Goal: Information Seeking & Learning: Learn about a topic

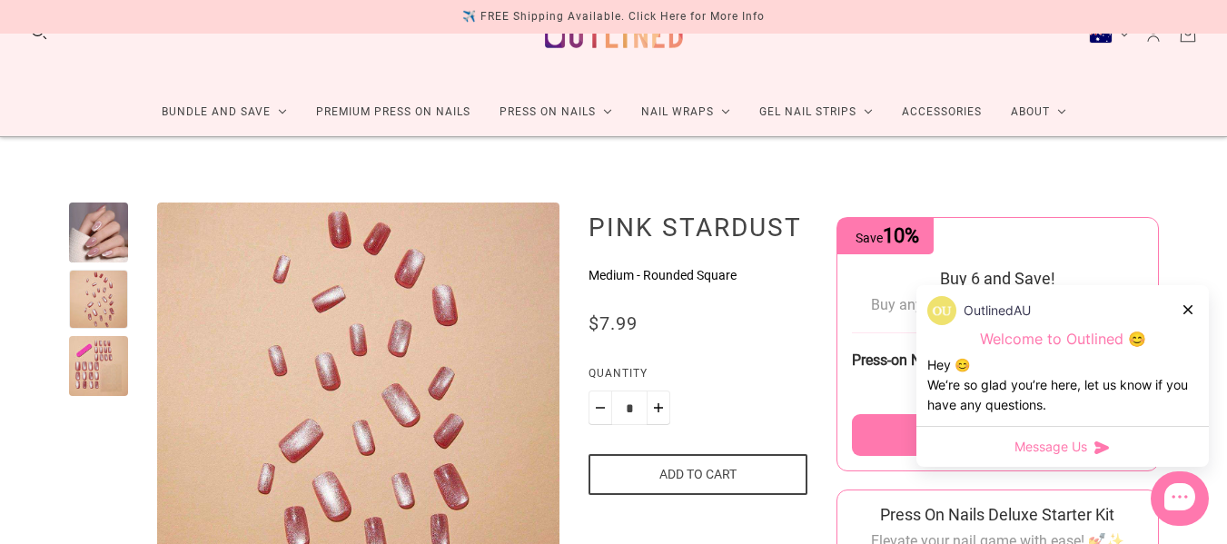
click at [96, 347] on div at bounding box center [99, 366] width 60 height 60
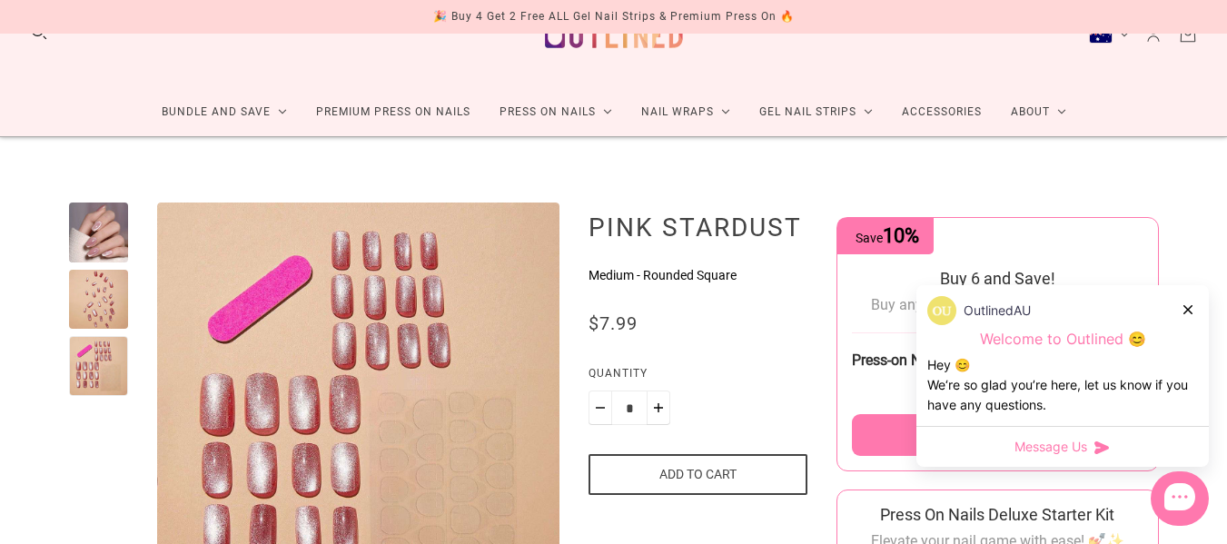
click at [1190, 307] on icon at bounding box center [1187, 309] width 9 height 9
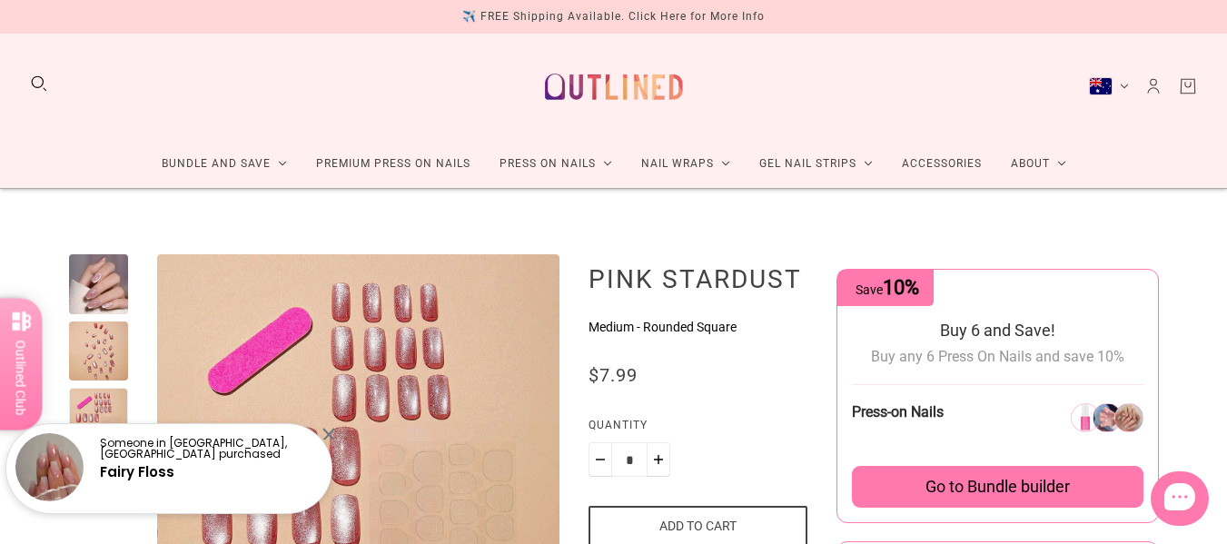
click at [727, 14] on div "✈️ FREE Shipping Available. Click Here for More Info" at bounding box center [613, 16] width 302 height 19
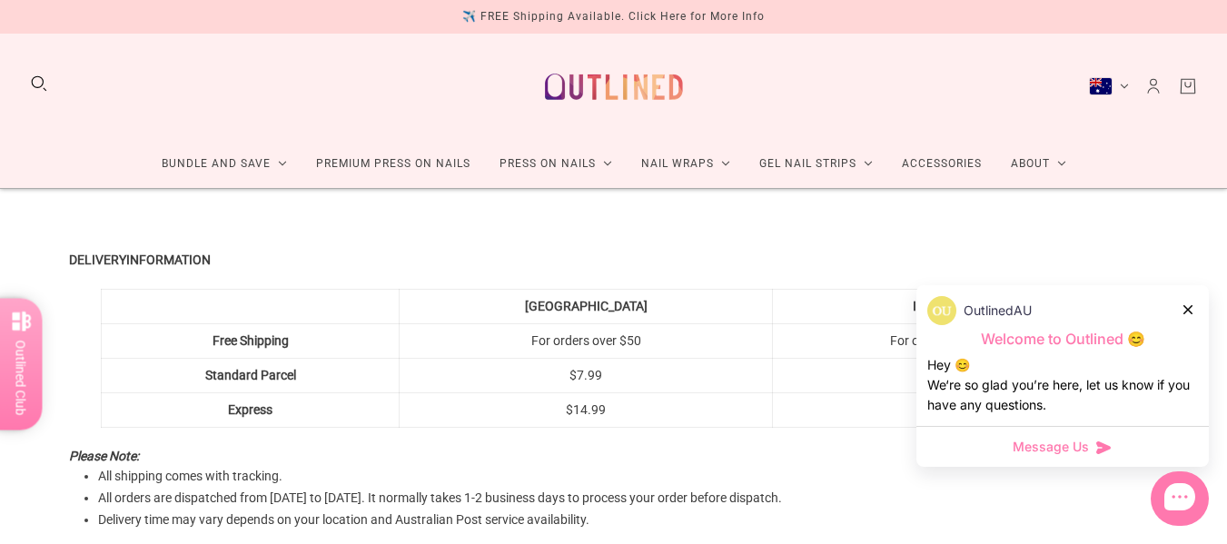
click at [1194, 309] on div "OutlinedAU" at bounding box center [1062, 310] width 271 height 29
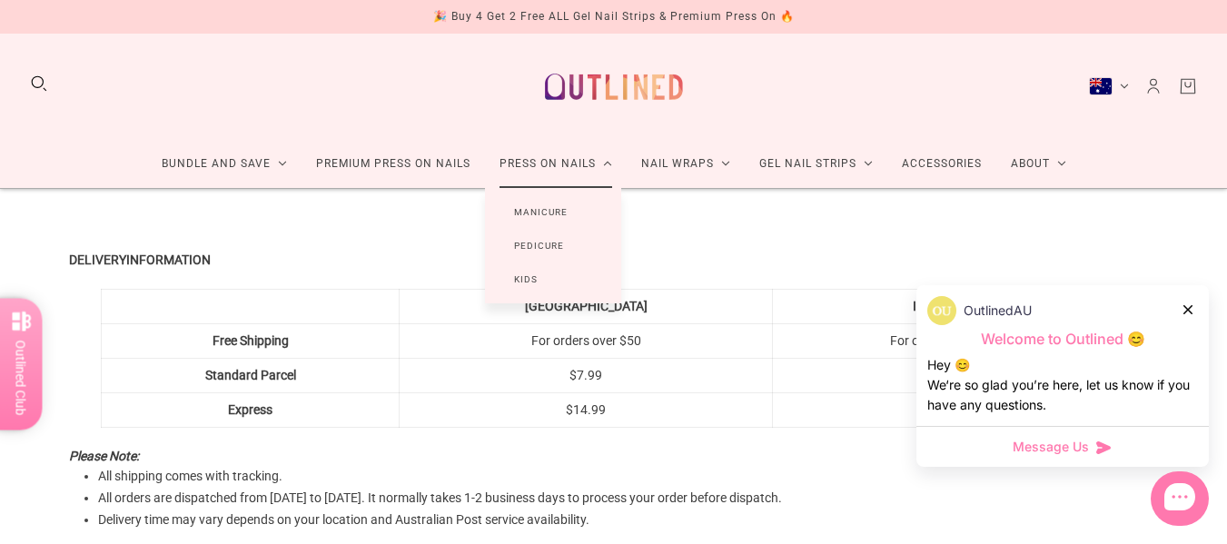
click at [555, 210] on link "Manicure" at bounding box center [541, 212] width 112 height 34
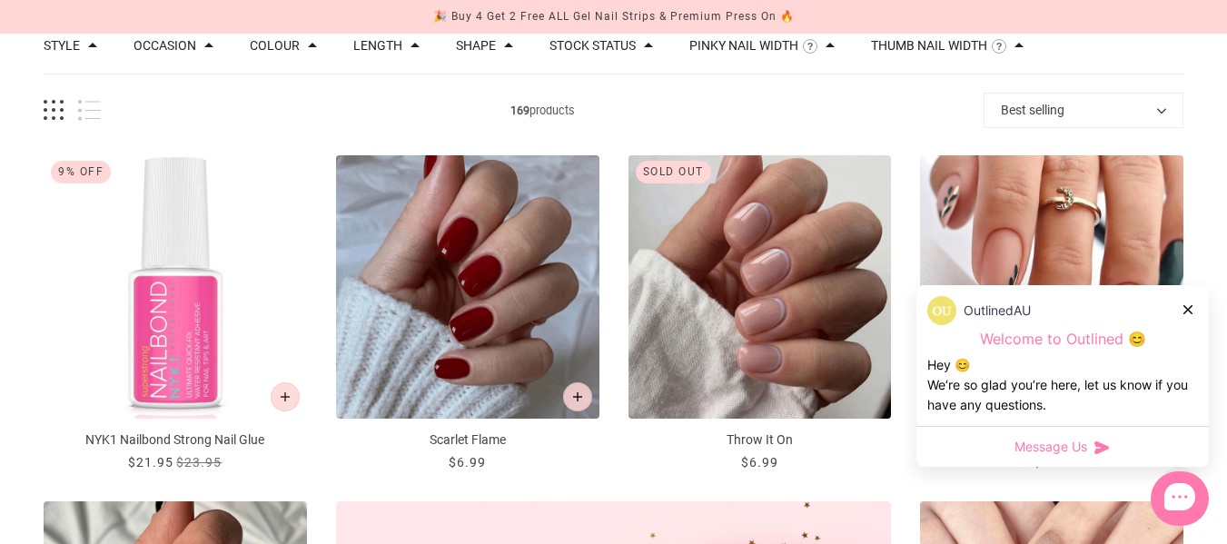
scroll to position [215, 0]
click at [1188, 310] on icon at bounding box center [1187, 309] width 9 height 9
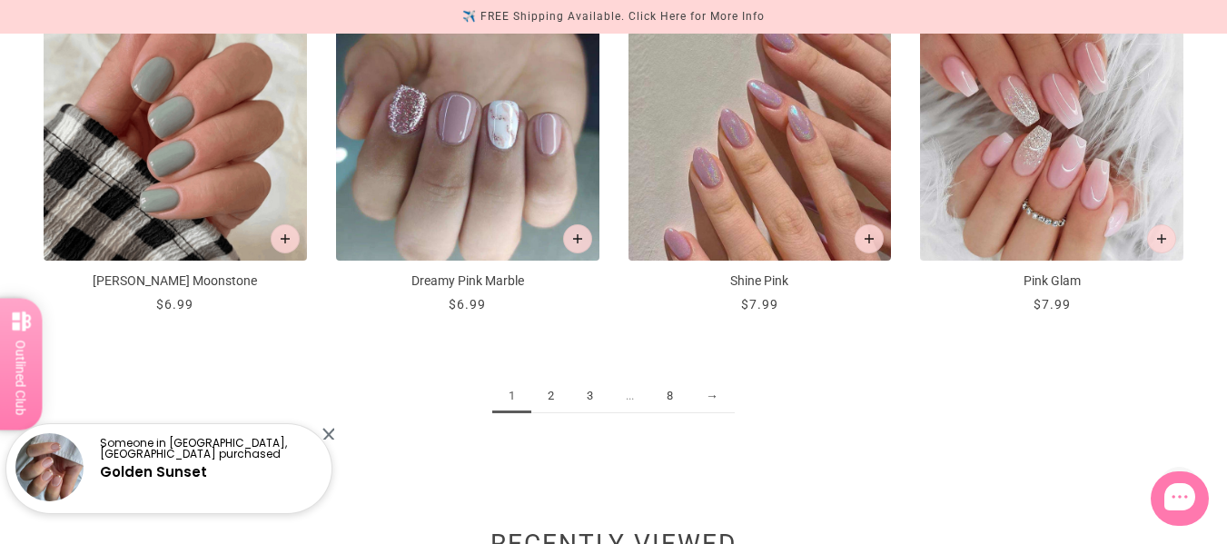
scroll to position [2154, 0]
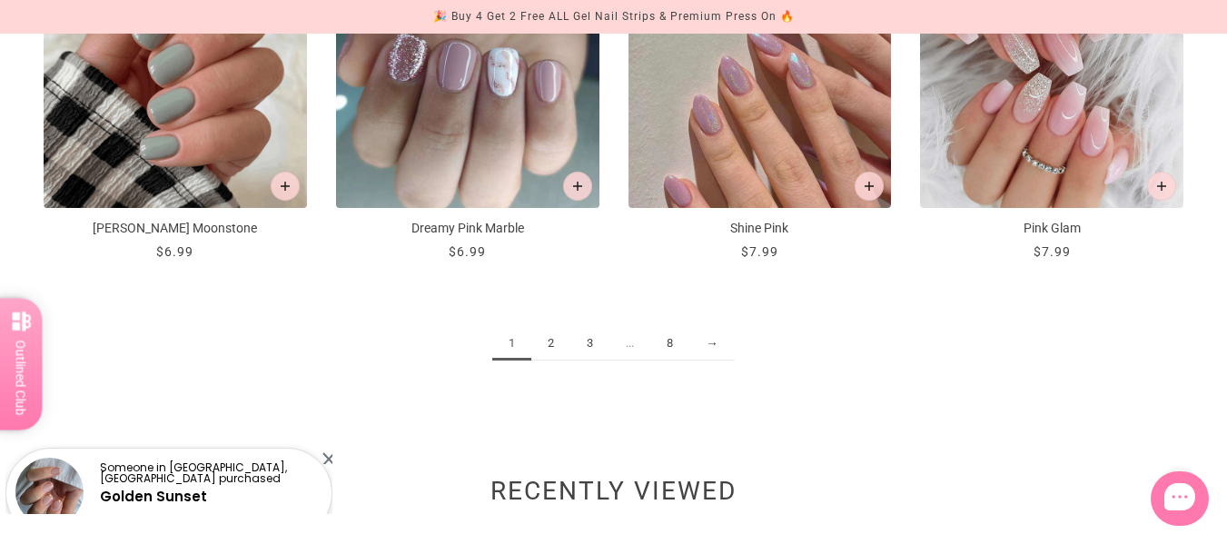
click at [549, 346] on link "2" at bounding box center [550, 344] width 39 height 34
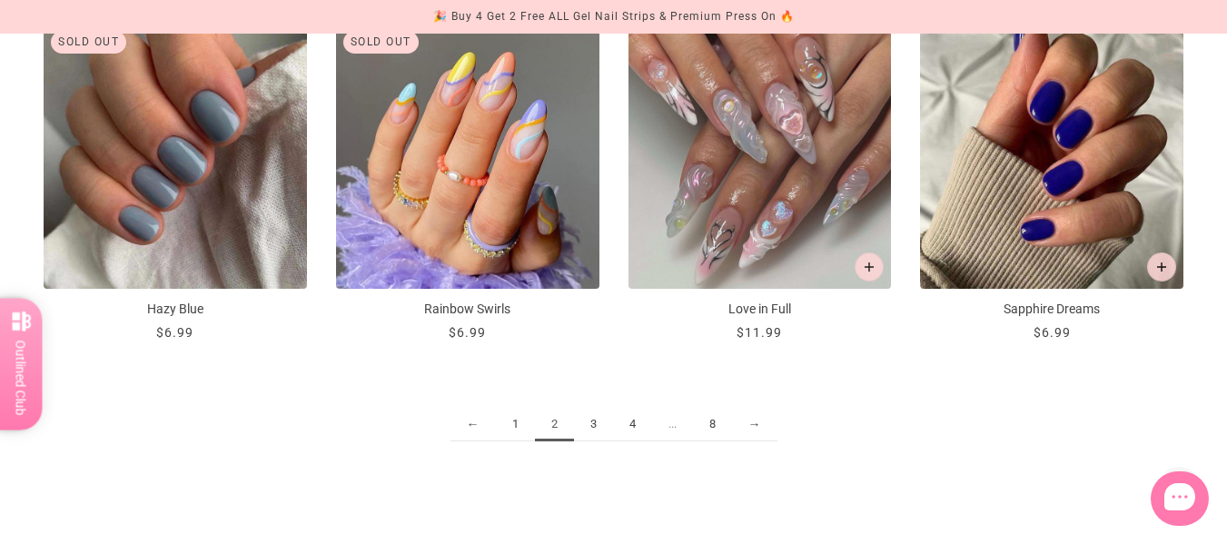
scroll to position [2079, 0]
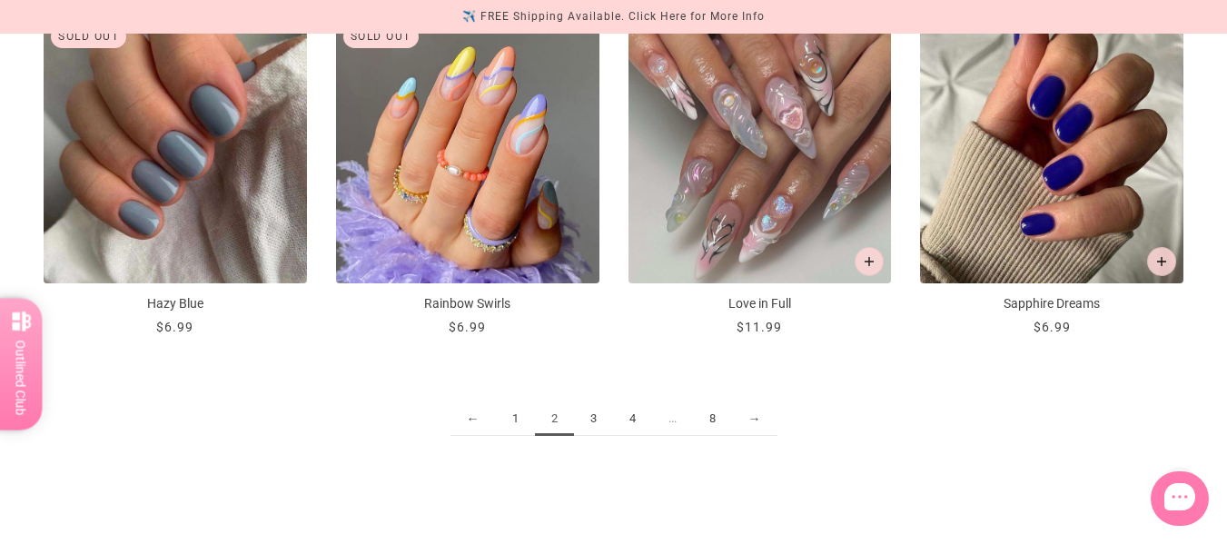
click at [594, 419] on link "3" at bounding box center [593, 419] width 39 height 34
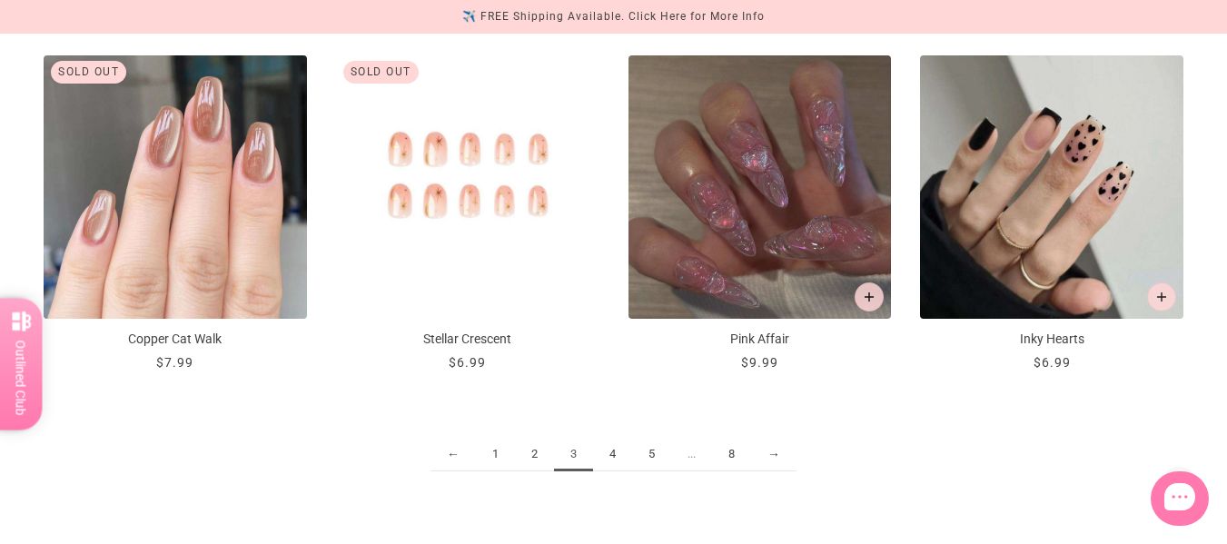
scroll to position [2045, 0]
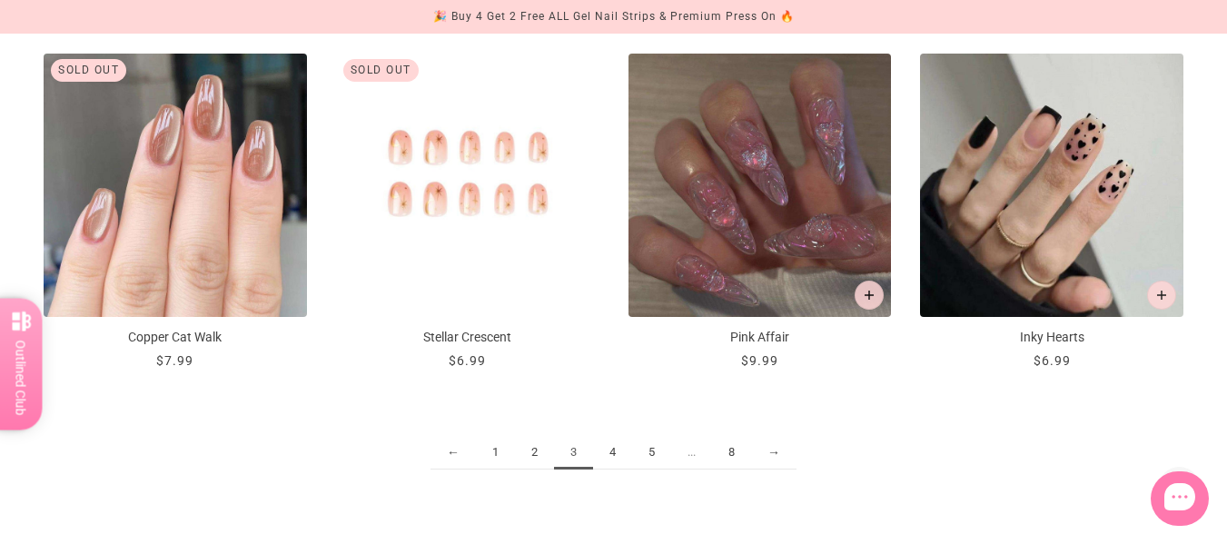
click at [616, 455] on link "4" at bounding box center [612, 453] width 39 height 34
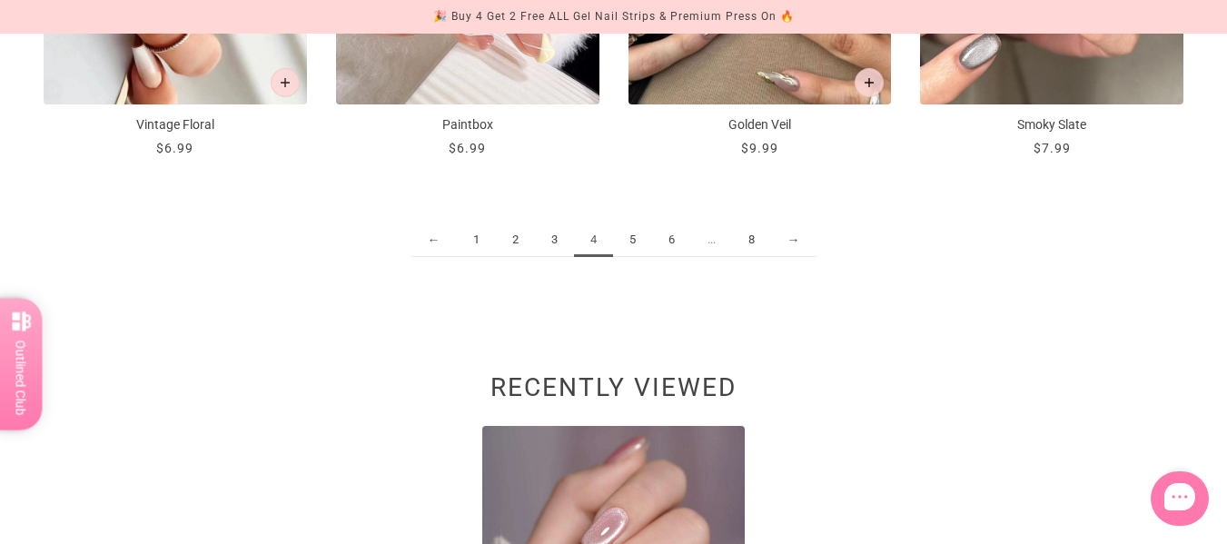
scroll to position [2340, 0]
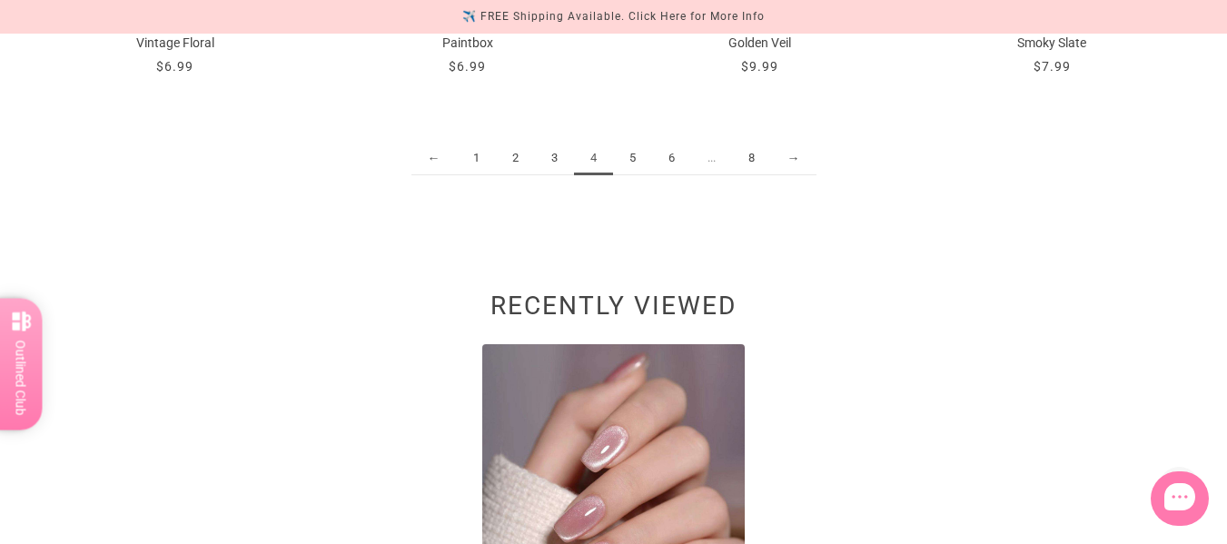
click at [635, 161] on link "5" at bounding box center [632, 159] width 39 height 34
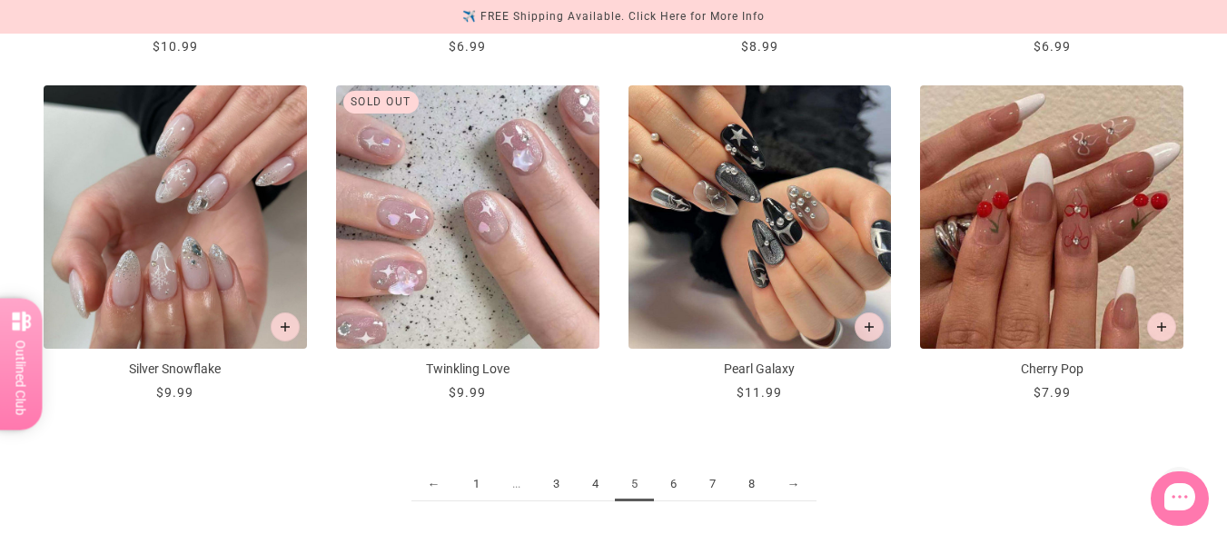
scroll to position [2016, 0]
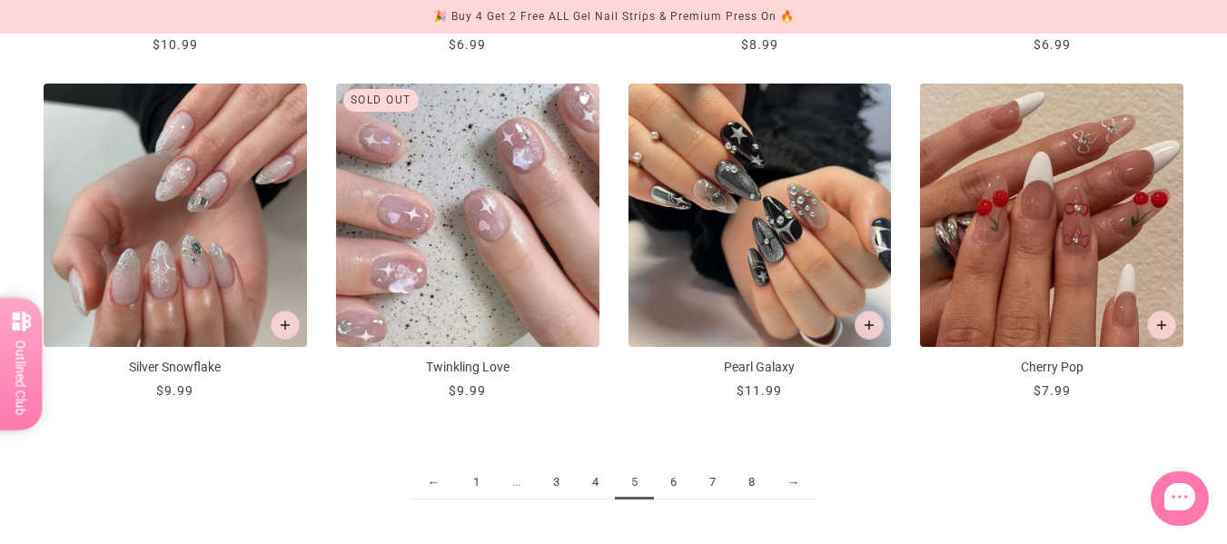
click at [943, 448] on div "← 1 ... 3 4 5 6 7 8 →" at bounding box center [613, 491] width 1139 height 124
click at [799, 485] on link "→" at bounding box center [793, 483] width 45 height 34
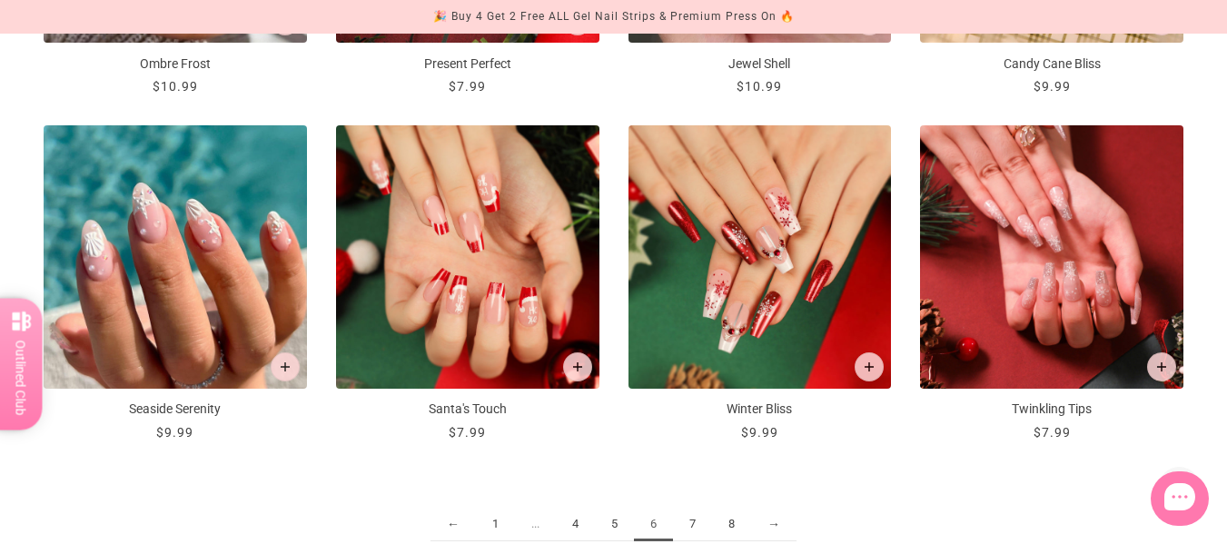
scroll to position [2031, 0]
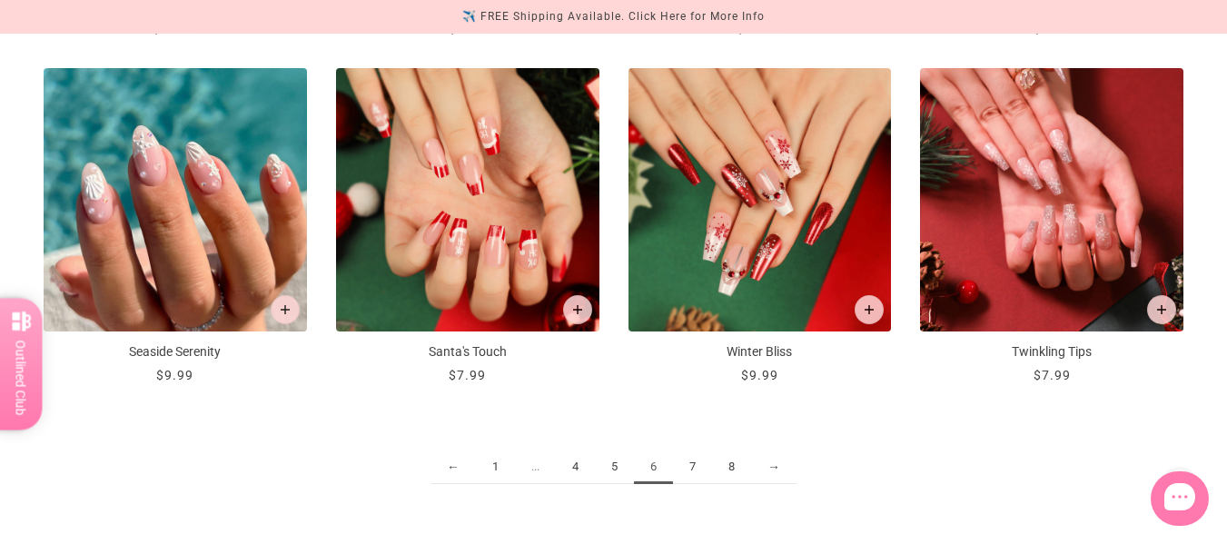
click at [692, 472] on link "7" at bounding box center [692, 467] width 39 height 34
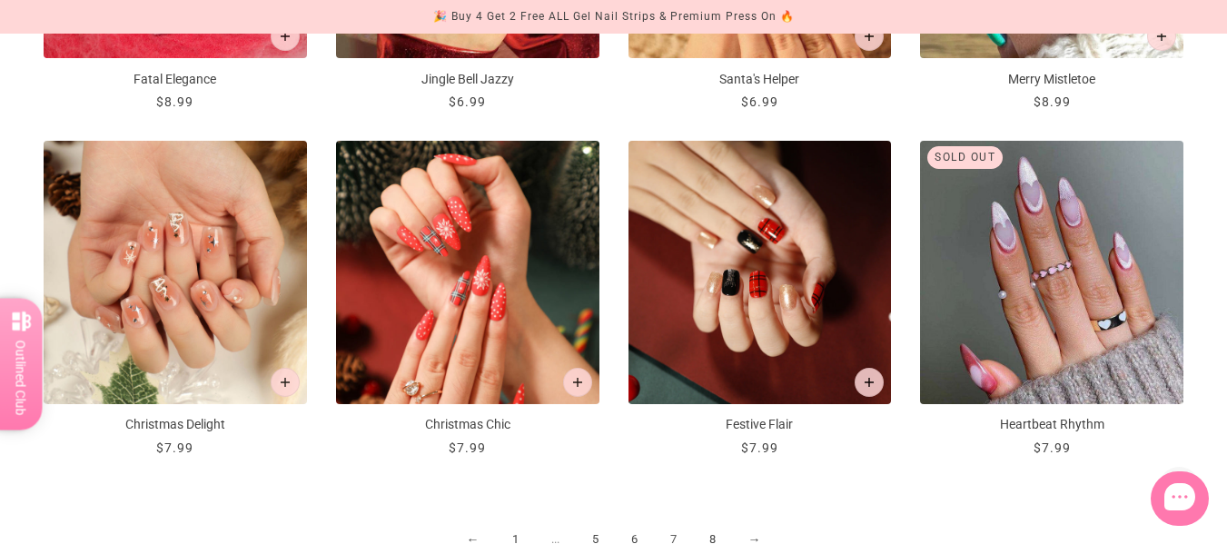
scroll to position [1991, 0]
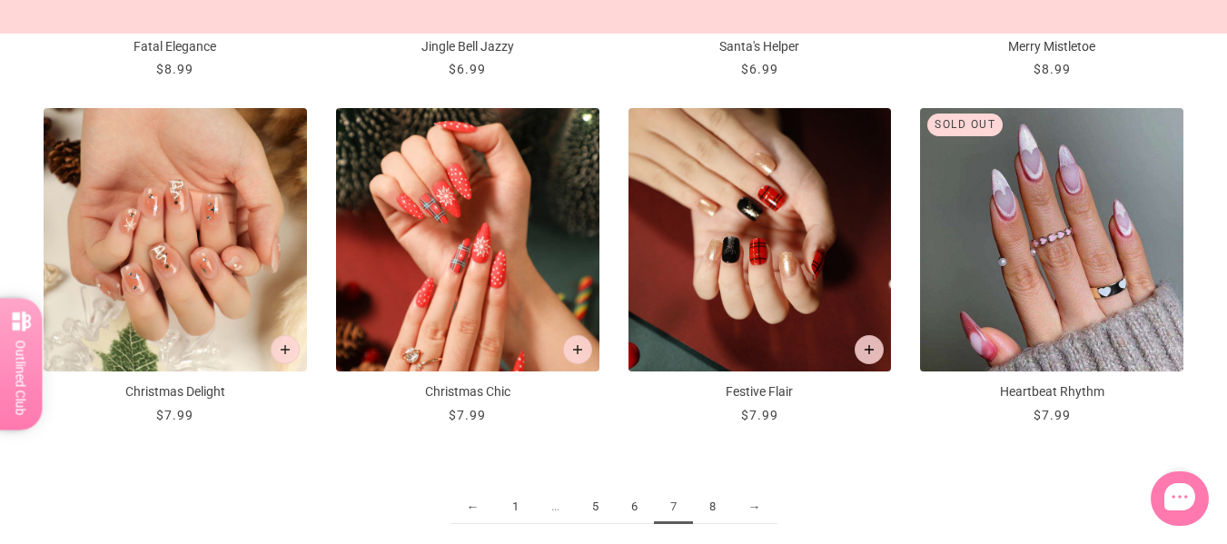
click at [708, 506] on link "8" at bounding box center [712, 507] width 39 height 34
